Goal: Book appointment/travel/reservation

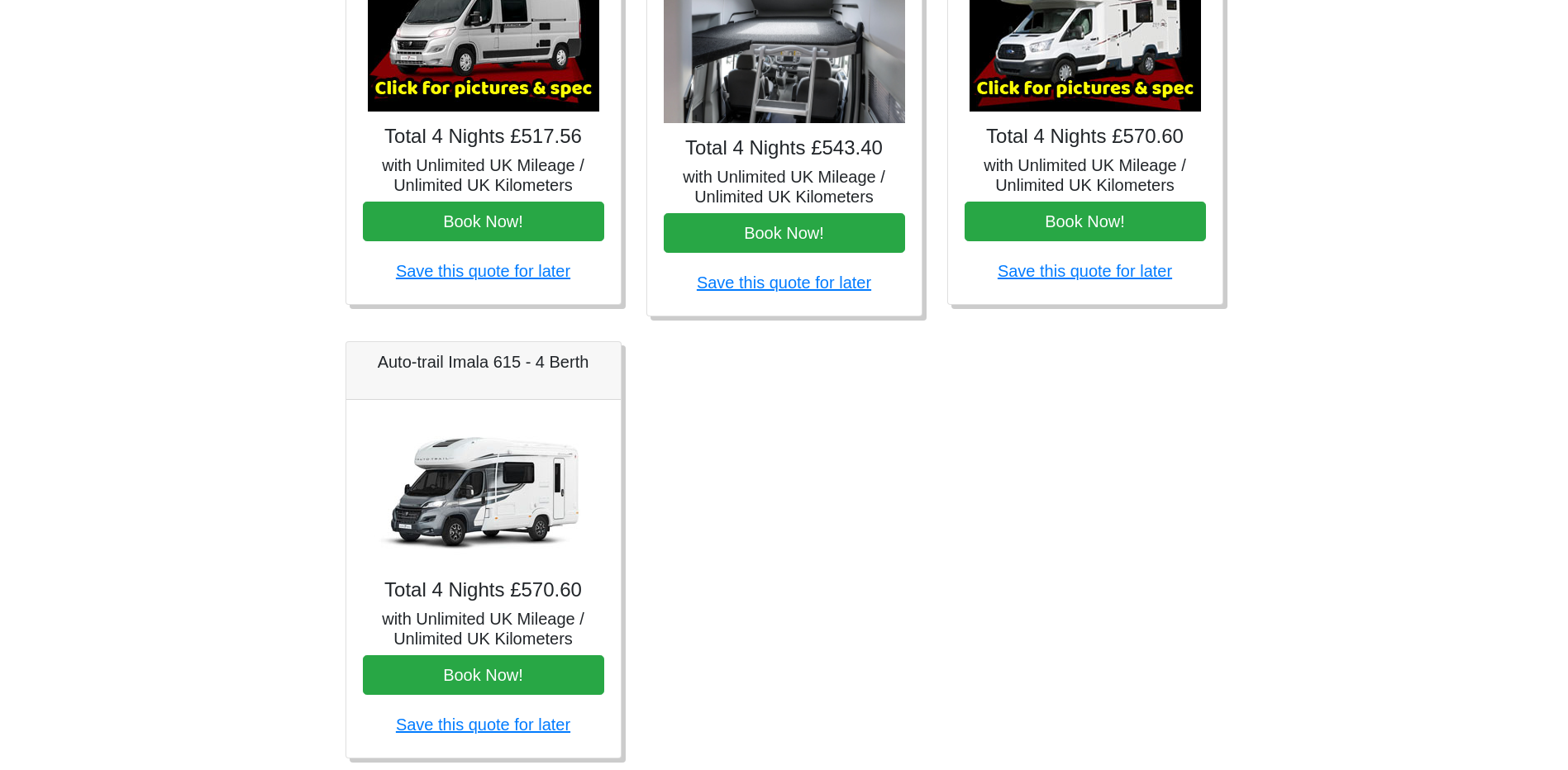
scroll to position [909, 0]
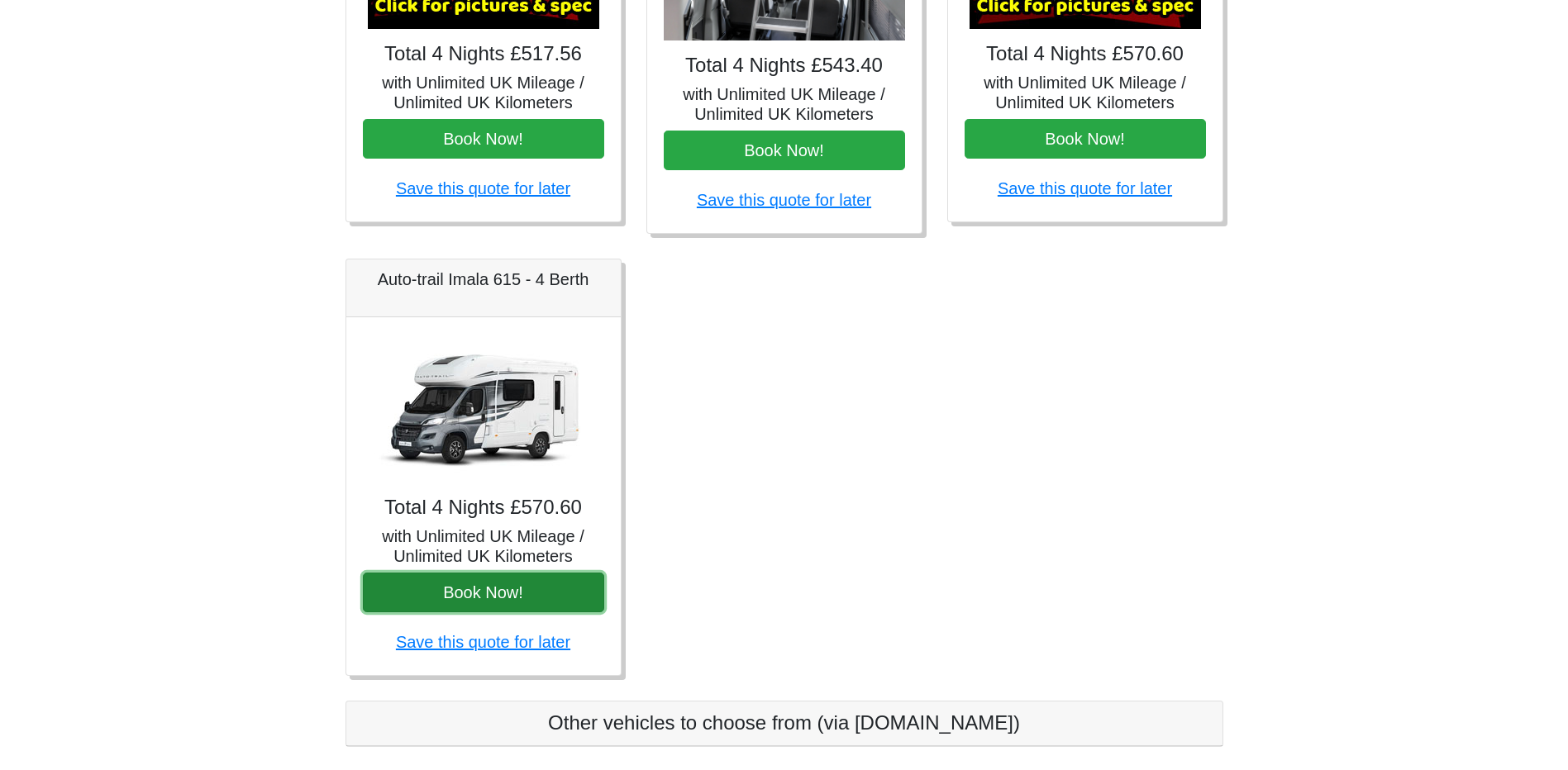
click at [481, 602] on button "Book Now!" at bounding box center [484, 592] width 241 height 39
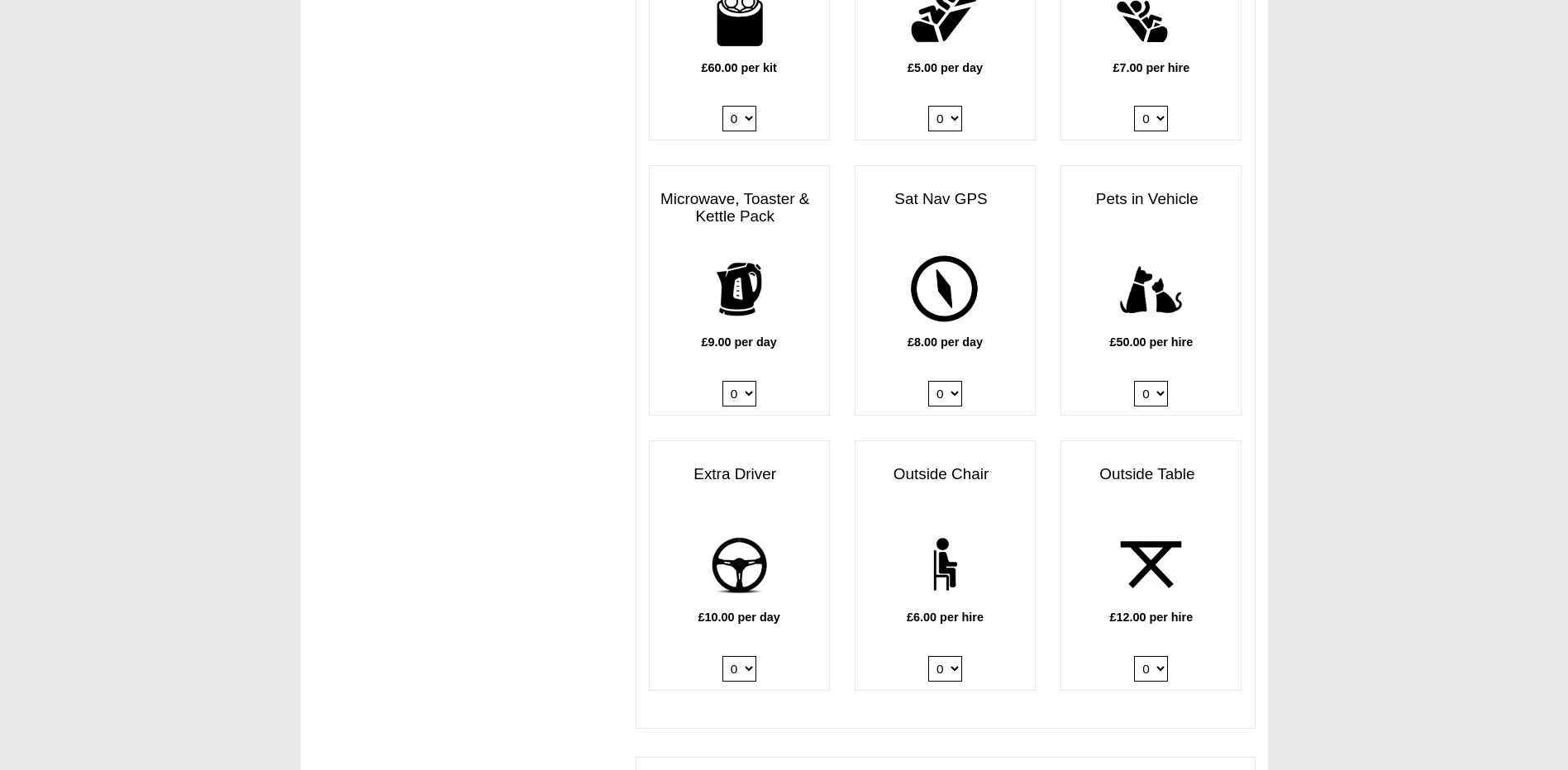
scroll to position [1819, 0]
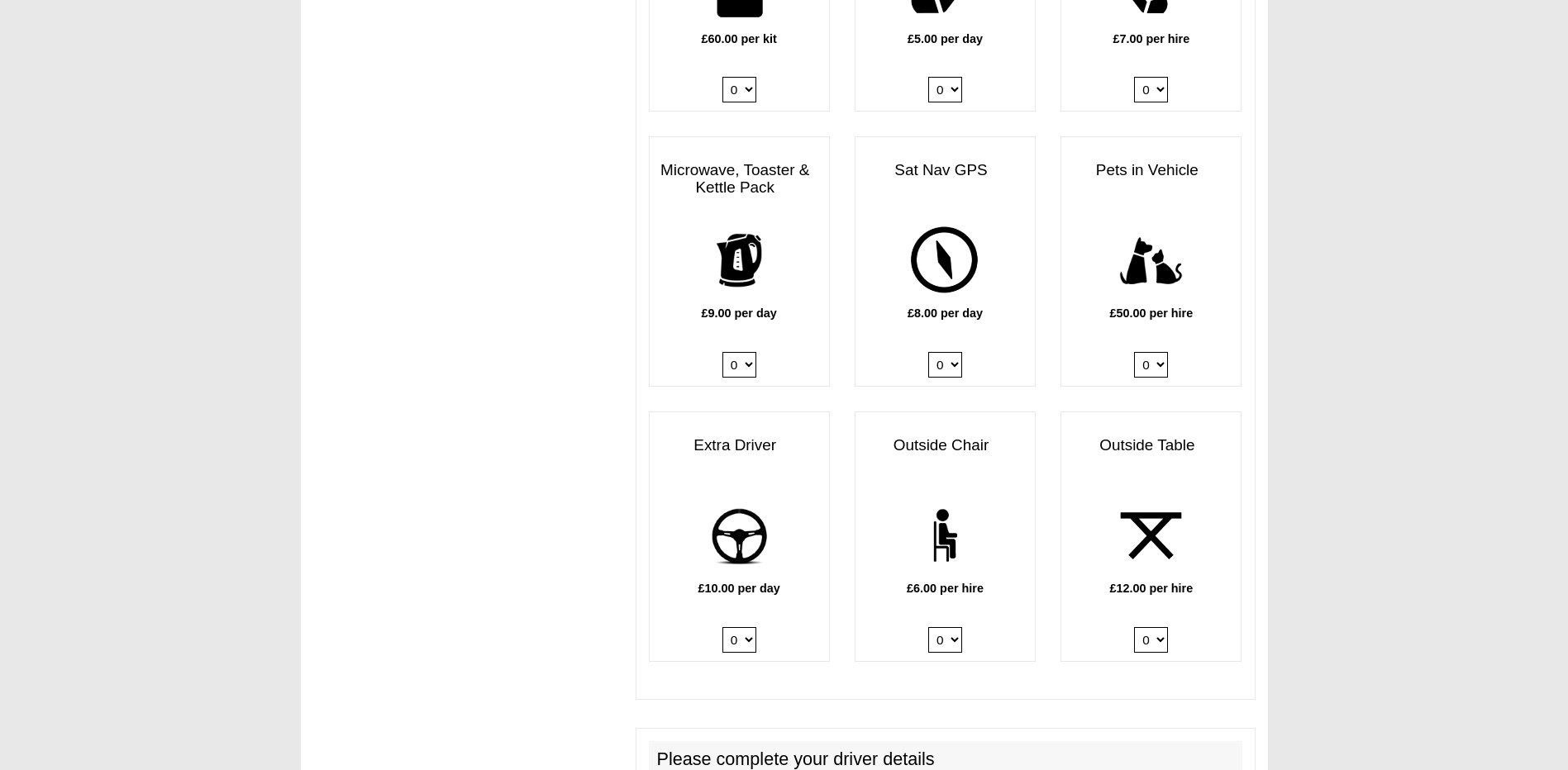
click at [1153, 366] on select "0 1" at bounding box center [1151, 364] width 34 height 25
select select "Pets in vehicle @ 50.00 GBP per hire"
click at [1134, 355] on select "0 1" at bounding box center [1151, 364] width 34 height 25
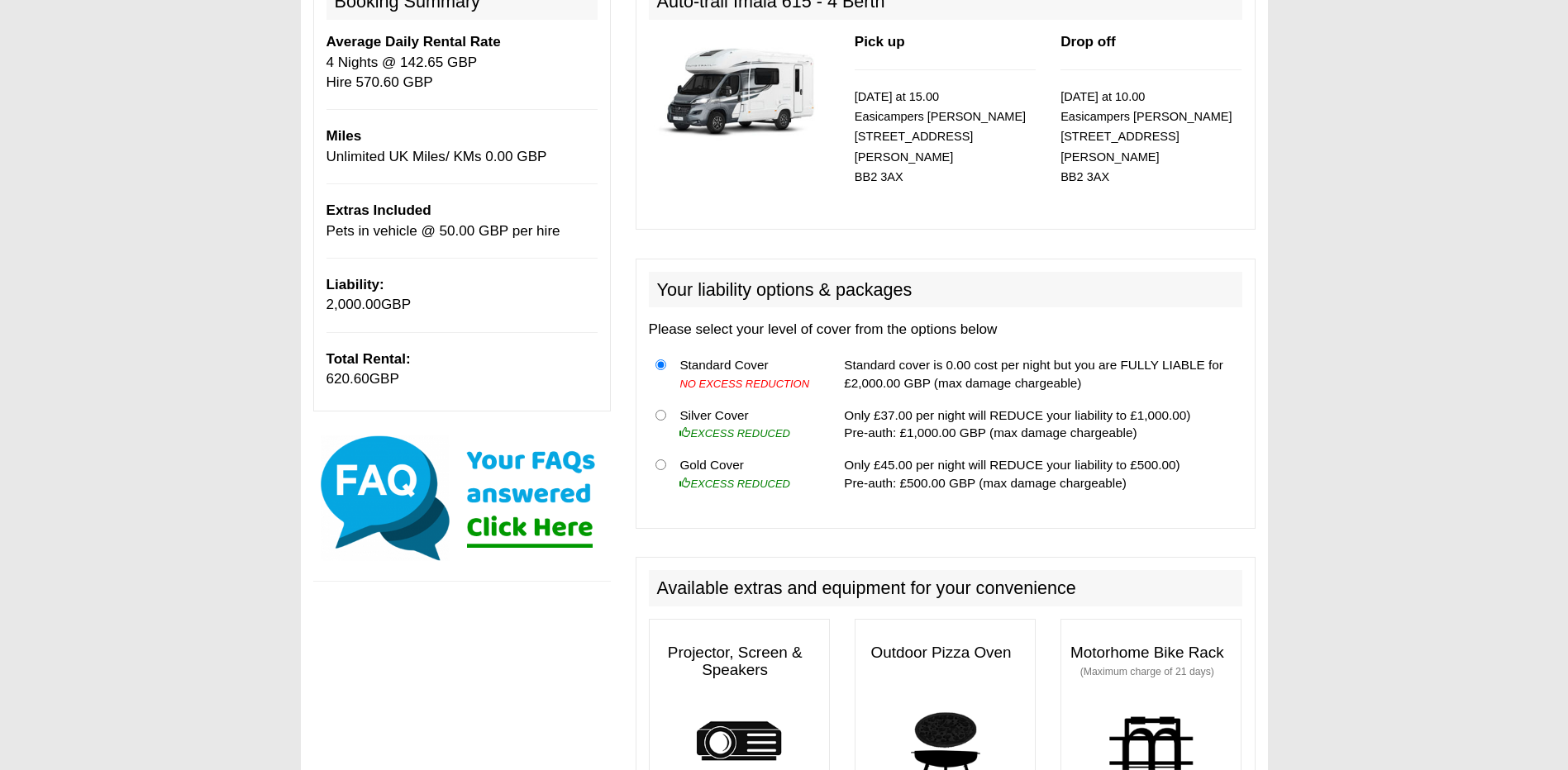
scroll to position [166, 0]
